Goal: Transaction & Acquisition: Book appointment/travel/reservation

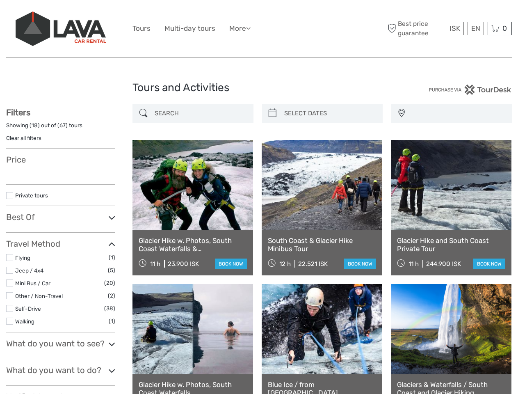
select select
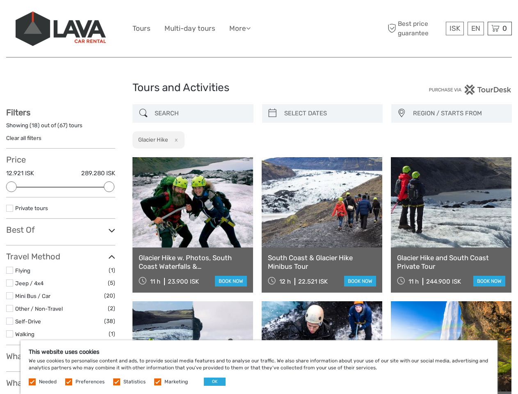
click at [259, 29] on ul "Tours Multi-day tours More Food & drink Travel Articles Back to [GEOGRAPHIC_DAT…" at bounding box center [197, 29] width 130 height 12
click at [241, 28] on link "More" at bounding box center [239, 29] width 21 height 12
click at [251, 28] on icon at bounding box center [248, 28] width 5 height 7
click at [454, 28] on span "ISK" at bounding box center [454, 28] width 11 height 8
click at [475, 28] on div "EN English Español Deutsch" at bounding box center [475, 29] width 16 height 14
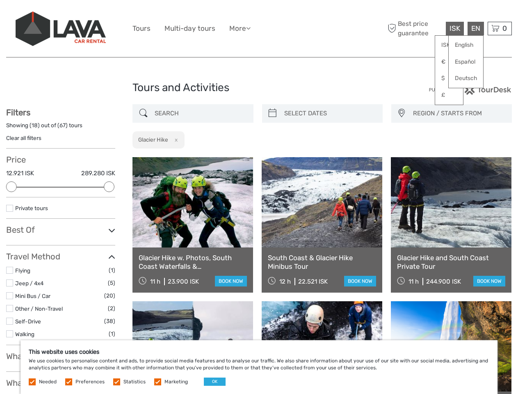
click at [499, 28] on div "0 Items Total 0 ISK Checkout The shopping cart is empty." at bounding box center [500, 29] width 24 height 14
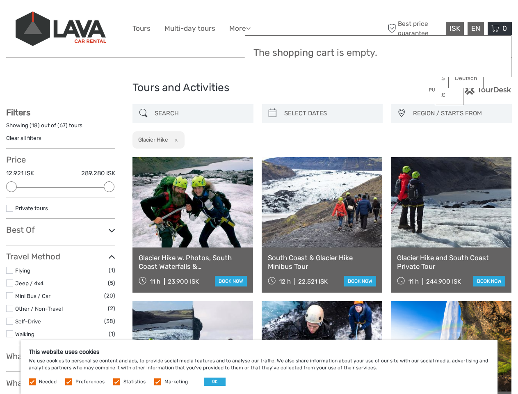
click at [11, 187] on div at bounding box center [11, 186] width 11 height 11
click at [109, 187] on div at bounding box center [109, 186] width 11 height 11
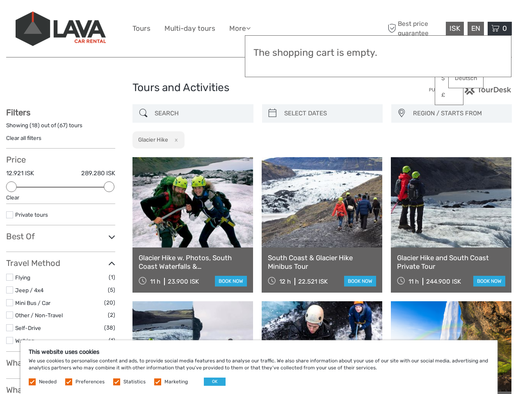
click at [329, 157] on link at bounding box center [322, 202] width 121 height 90
